Goal: Transaction & Acquisition: Download file/media

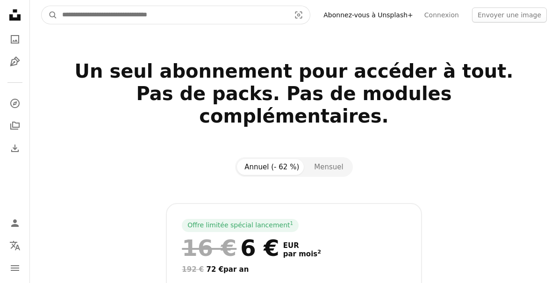
click at [261, 7] on input "Rechercher des visuels sur tout le site" at bounding box center [173, 15] width 230 height 18
type input "**********"
click at [50, 15] on button "A magnifying glass" at bounding box center [50, 15] width 16 height 18
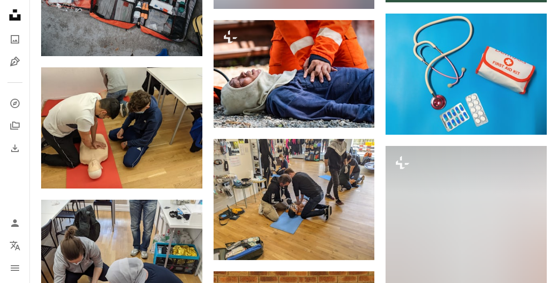
scroll to position [466, 0]
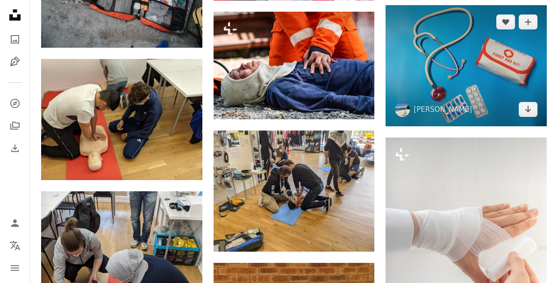
click at [458, 55] on img at bounding box center [466, 65] width 161 height 121
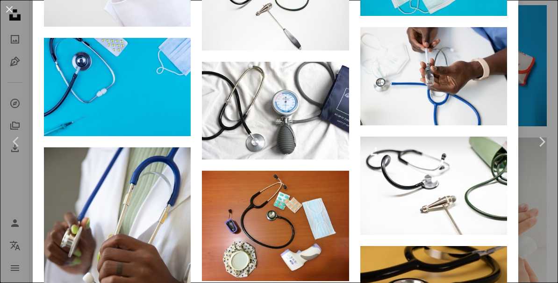
scroll to position [2121, 0]
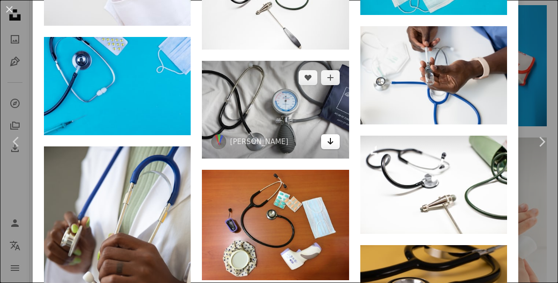
click at [333, 144] on icon "Télécharger" at bounding box center [330, 141] width 6 height 7
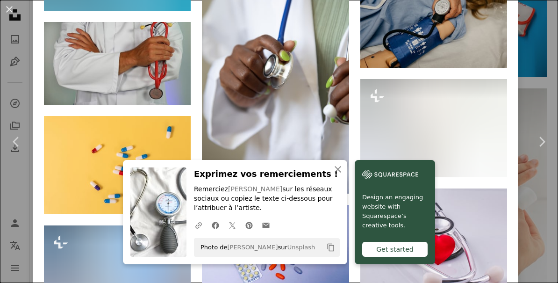
scroll to position [4619, 0]
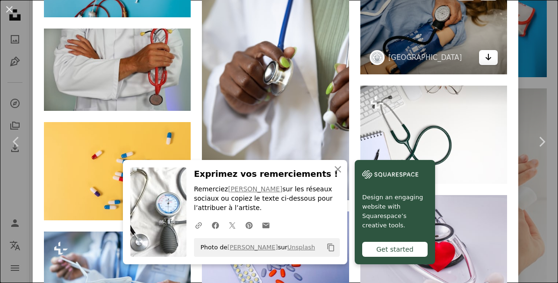
click at [497, 65] on link "Arrow pointing down" at bounding box center [488, 57] width 19 height 15
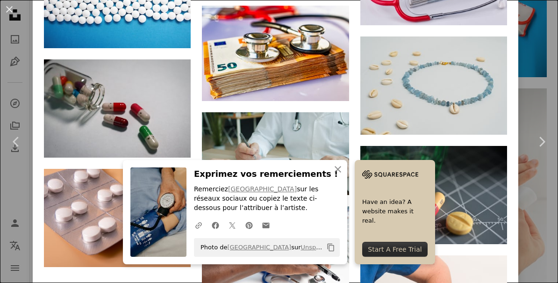
scroll to position [7688, 0]
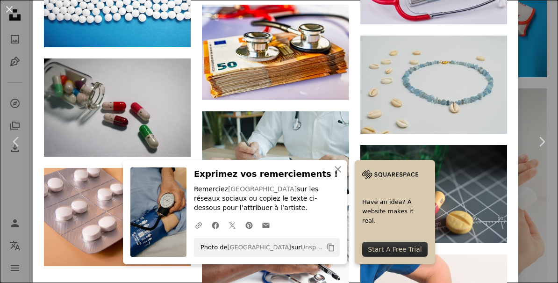
click at [539, 69] on div "An X shape Chevron left Chevron right [PERSON_NAME] kwook A heart A plus sign M…" at bounding box center [279, 141] width 558 height 283
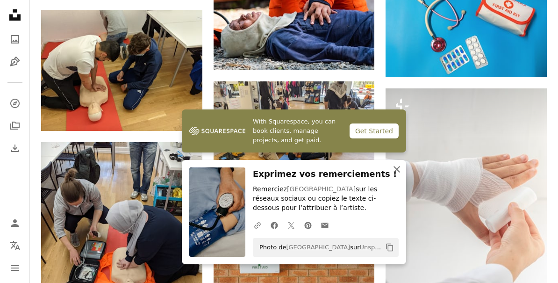
click at [396, 175] on icon "An X shape" at bounding box center [396, 169] width 11 height 11
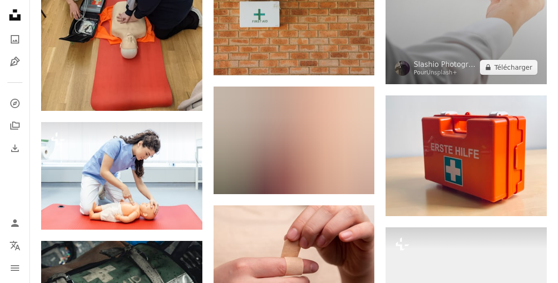
scroll to position [762, 0]
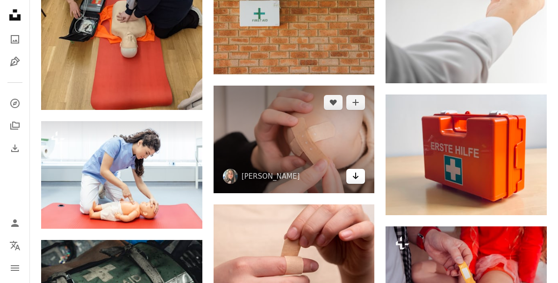
click at [360, 175] on link "Arrow pointing down" at bounding box center [355, 176] width 19 height 15
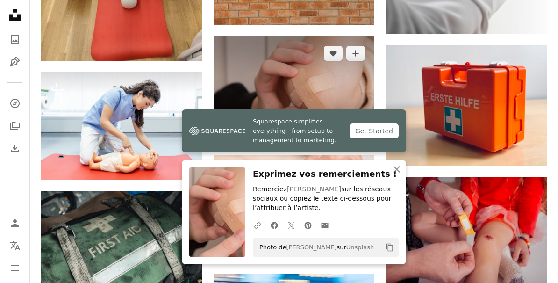
click at [352, 89] on img at bounding box center [294, 90] width 161 height 108
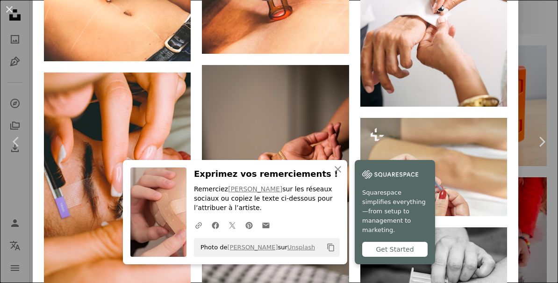
scroll to position [1694, 0]
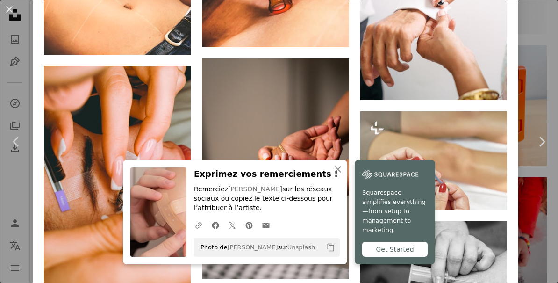
click at [540, 54] on div "An X shape Chevron left Chevron right [PERSON_NAME] diana_pole A heart A plus s…" at bounding box center [279, 141] width 558 height 283
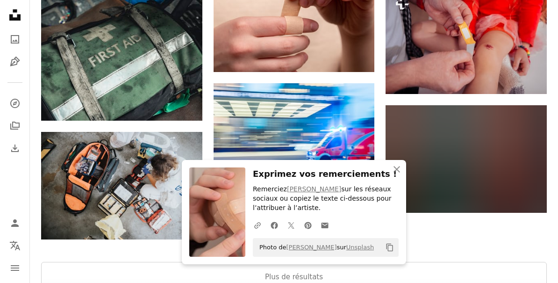
scroll to position [1001, 0]
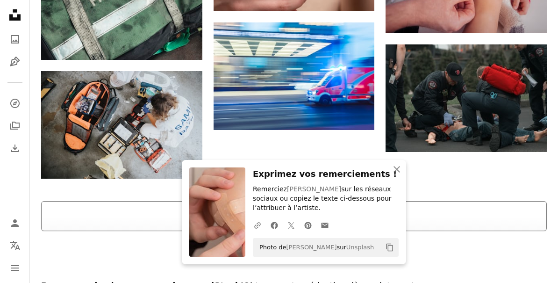
click at [365, 215] on button "Plus de résultats" at bounding box center [294, 216] width 506 height 30
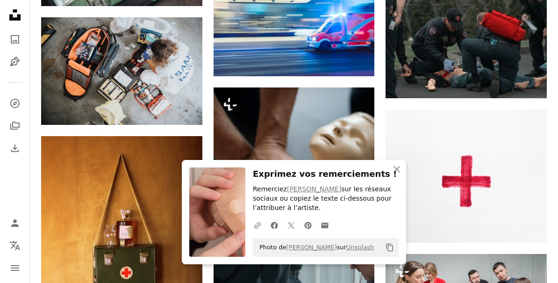
scroll to position [1118, 0]
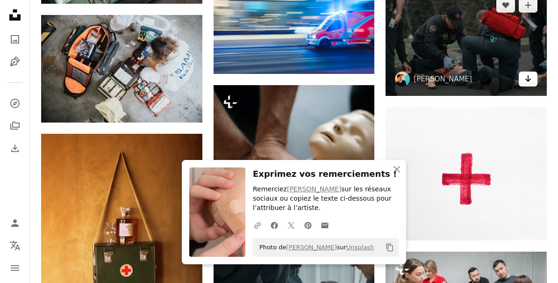
click at [532, 79] on link "Arrow pointing down" at bounding box center [528, 79] width 19 height 15
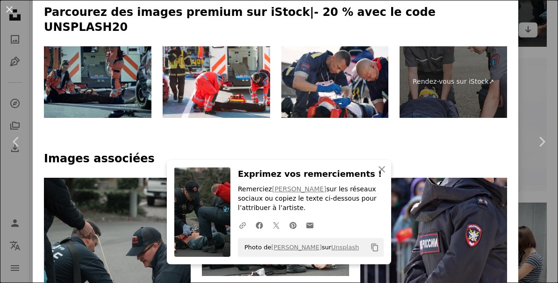
scroll to position [467, 0]
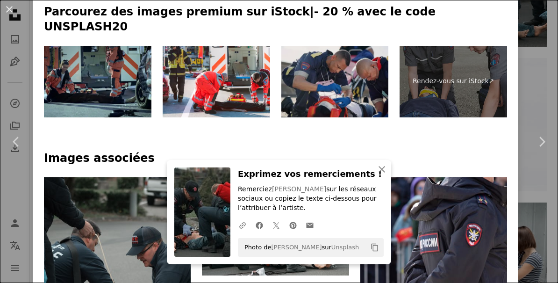
click at [378, 79] on img at bounding box center [335, 82] width 108 height 72
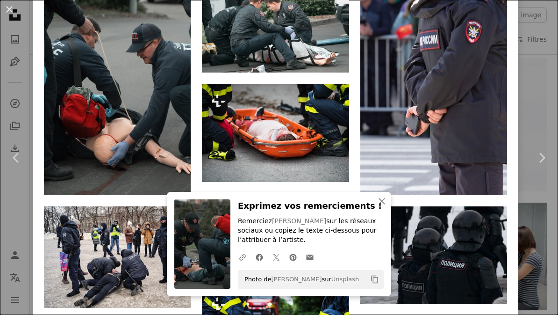
scroll to position [670, 0]
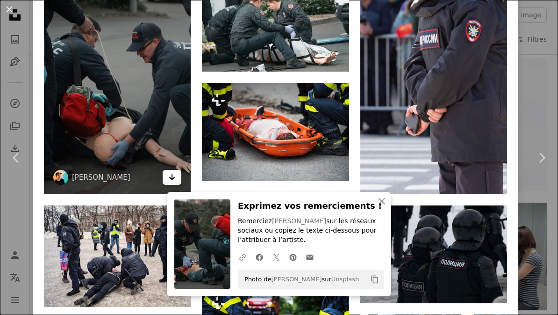
click at [180, 174] on link "Arrow pointing down" at bounding box center [172, 177] width 19 height 15
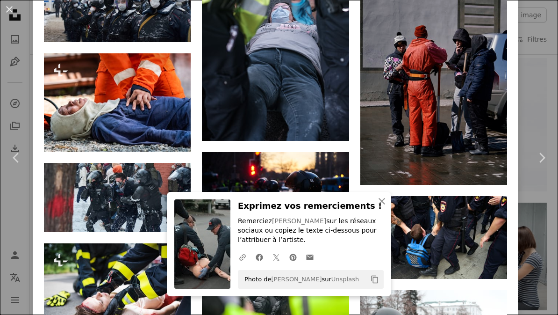
scroll to position [1476, 0]
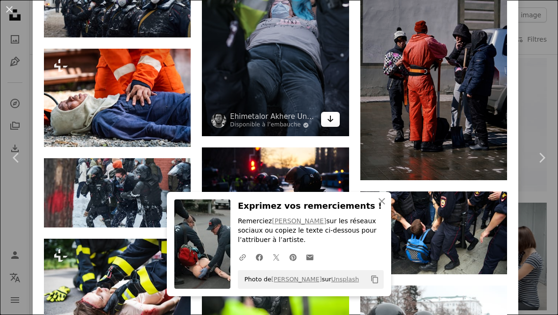
click at [339, 127] on link "Arrow pointing down" at bounding box center [330, 119] width 19 height 15
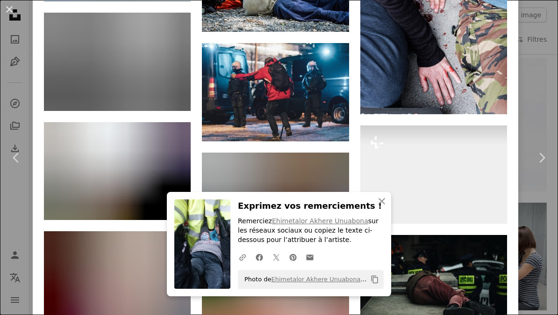
scroll to position [2258, 0]
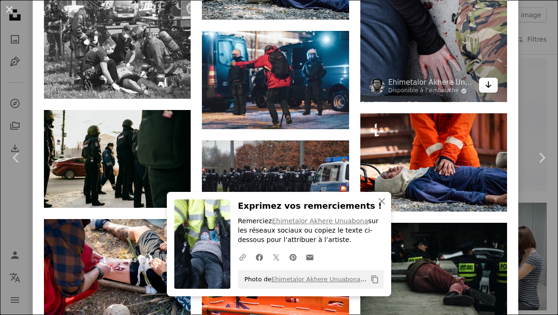
click at [492, 90] on icon "Arrow pointing down" at bounding box center [488, 84] width 7 height 11
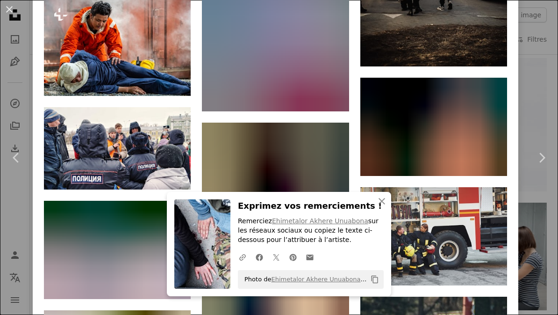
scroll to position [3696, 0]
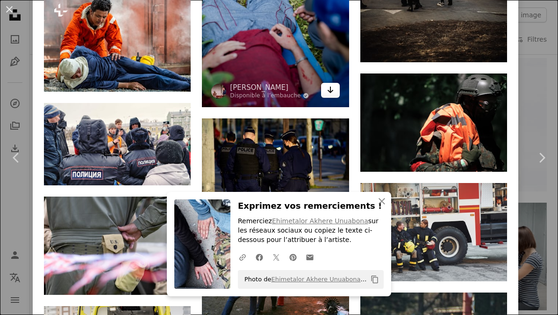
click at [334, 95] on icon "Arrow pointing down" at bounding box center [330, 89] width 7 height 11
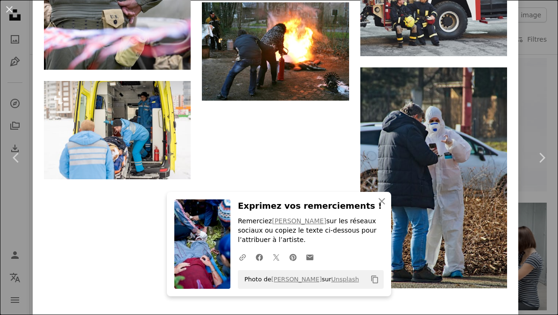
scroll to position [3920, 0]
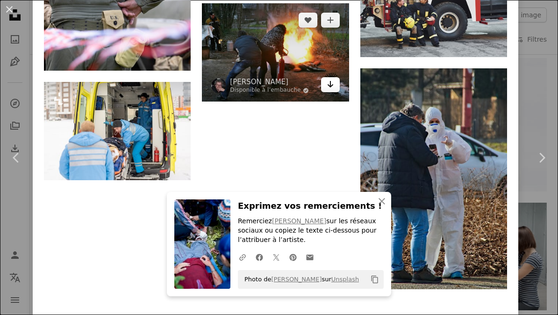
click at [334, 90] on icon "Arrow pointing down" at bounding box center [330, 84] width 7 height 11
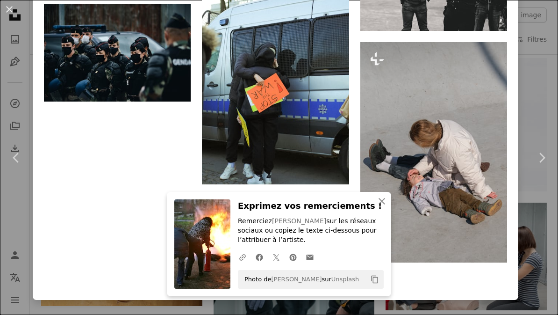
scroll to position [4819, 0]
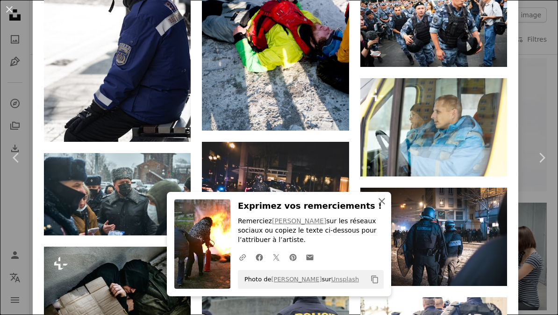
click at [382, 205] on icon "An X shape" at bounding box center [381, 200] width 11 height 11
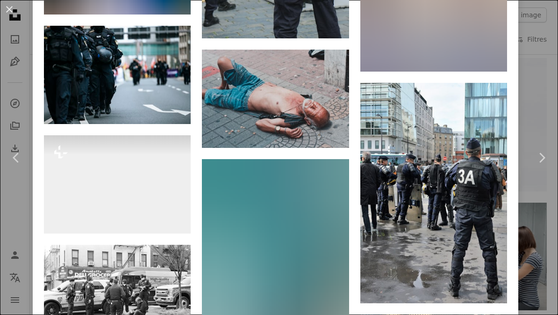
scroll to position [5878, 0]
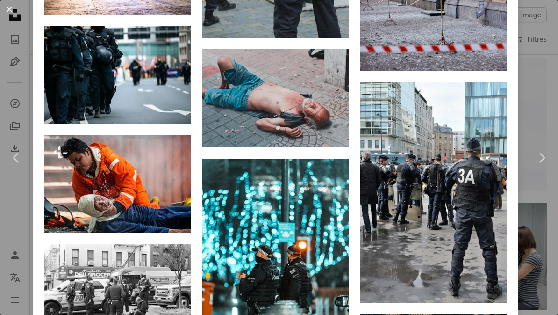
click at [542, 108] on div "An X shape Chevron left Chevron right [PERSON_NAME] jayrheike A heart A plus si…" at bounding box center [279, 157] width 558 height 315
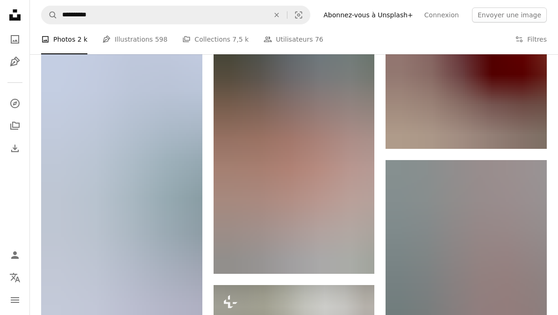
scroll to position [2433, 0]
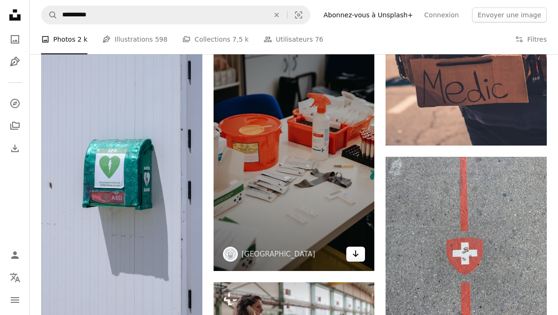
click at [357, 256] on icon "Arrow pointing down" at bounding box center [355, 253] width 7 height 11
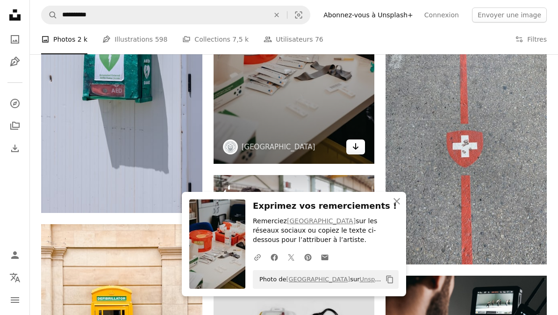
scroll to position [2544, 0]
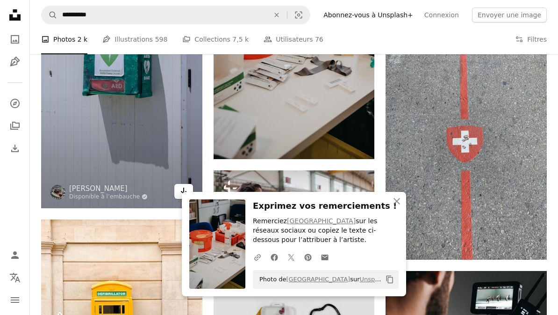
click at [184, 190] on icon "Télécharger" at bounding box center [183, 190] width 6 height 7
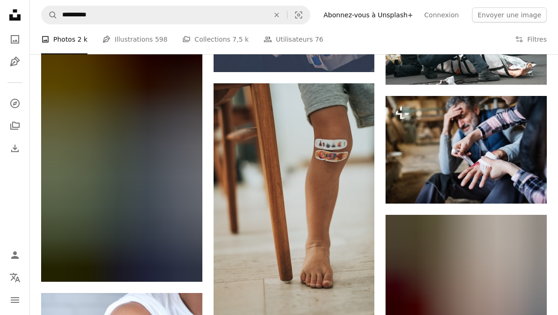
scroll to position [3076, 0]
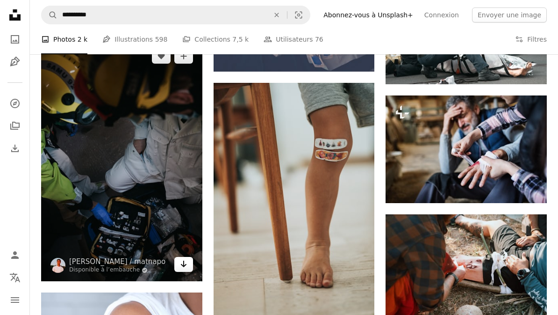
click at [186, 264] on icon "Arrow pointing down" at bounding box center [183, 263] width 7 height 11
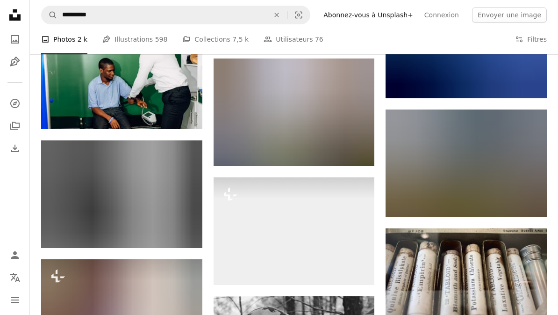
scroll to position [5513, 0]
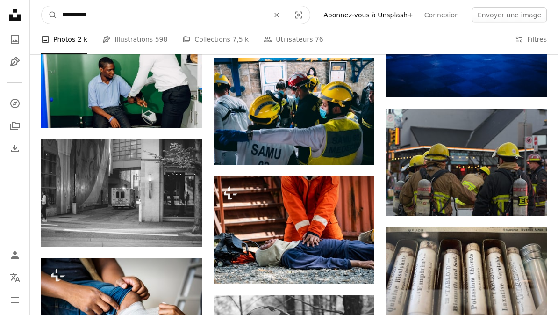
click at [70, 16] on input "**********" at bounding box center [162, 15] width 209 height 18
type input "**********"
click at [50, 15] on button "A magnifying glass" at bounding box center [50, 15] width 16 height 18
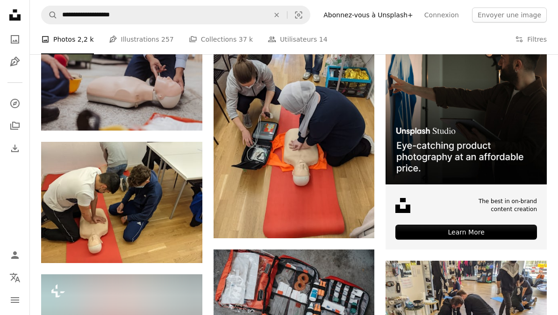
scroll to position [212, 0]
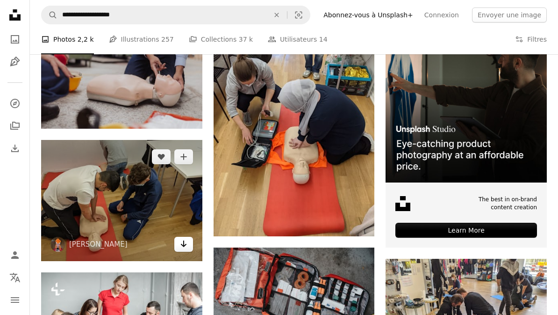
click at [184, 245] on icon "Télécharger" at bounding box center [183, 243] width 6 height 7
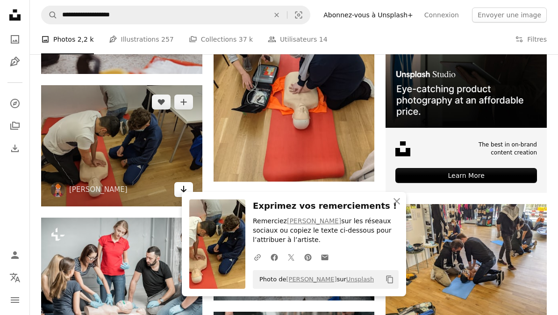
scroll to position [269, 0]
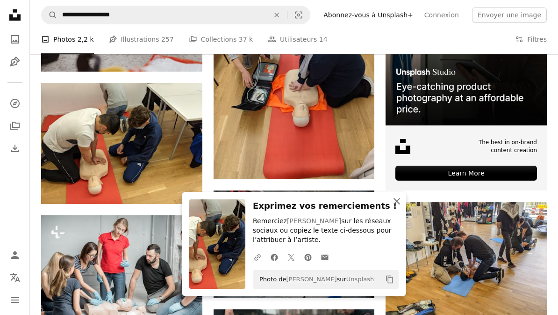
click at [401, 207] on icon "An X shape" at bounding box center [396, 200] width 11 height 11
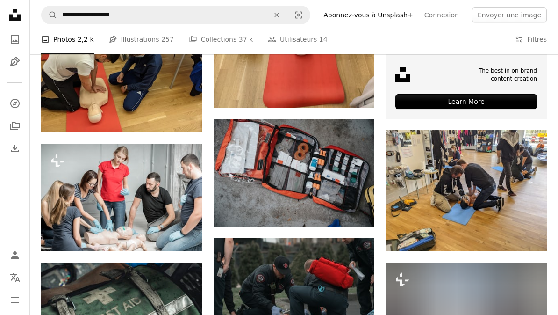
scroll to position [348, 0]
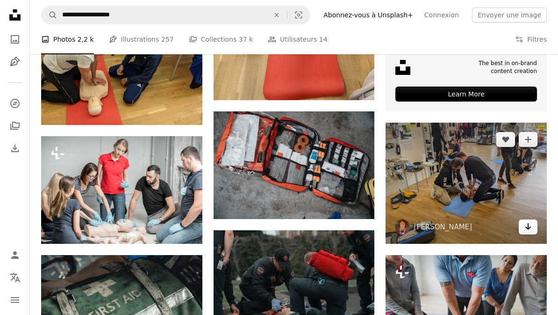
click at [529, 227] on icon "Arrow pointing down" at bounding box center [528, 226] width 7 height 11
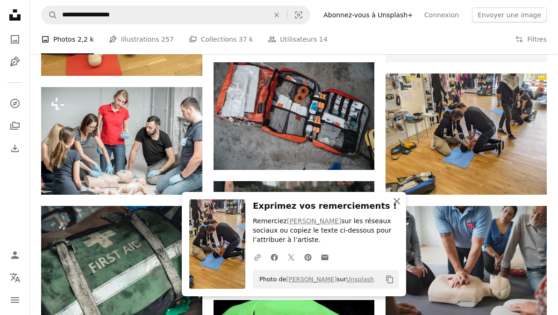
click at [397, 205] on icon "An X shape" at bounding box center [396, 200] width 11 height 11
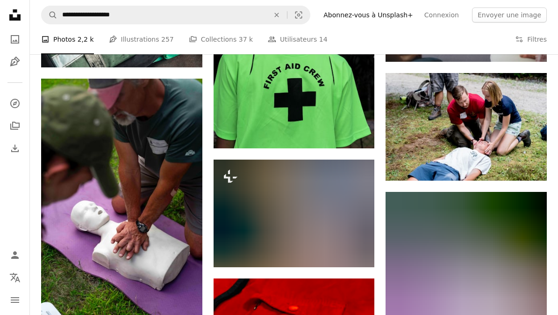
scroll to position [665, 0]
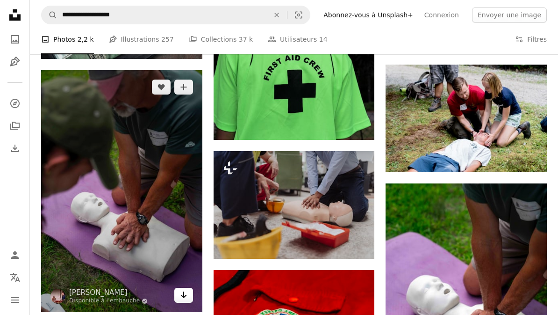
click at [186, 282] on icon "Arrow pointing down" at bounding box center [183, 294] width 7 height 11
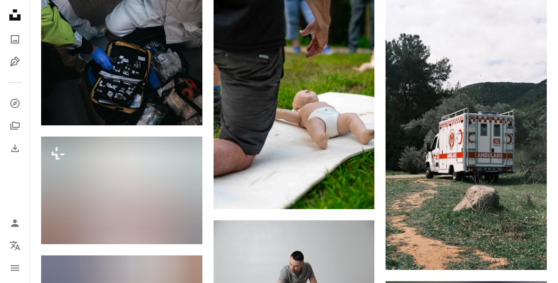
scroll to position [3440, 0]
